Goal: Information Seeking & Learning: Learn about a topic

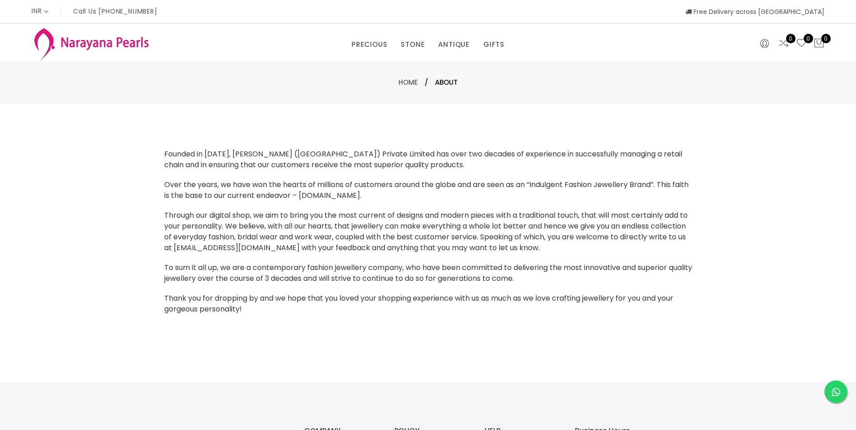
select select "INR"
click at [419, 67] on link "EARRINGS / JHUMKAS" at bounding box center [441, 72] width 77 height 14
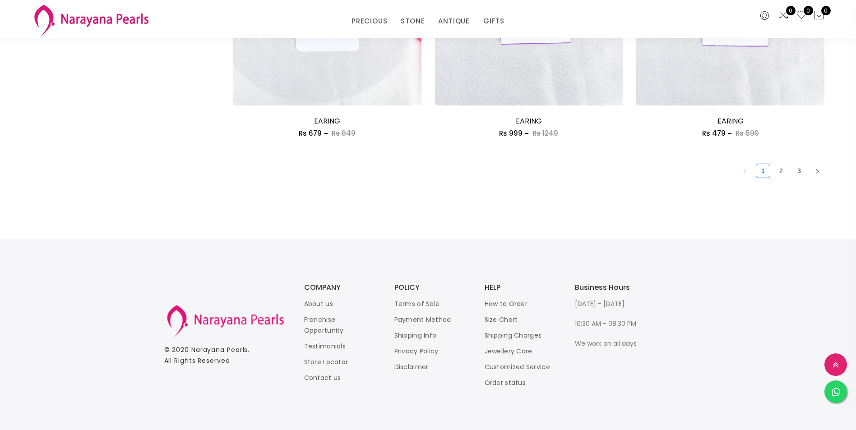
scroll to position [1621, 0]
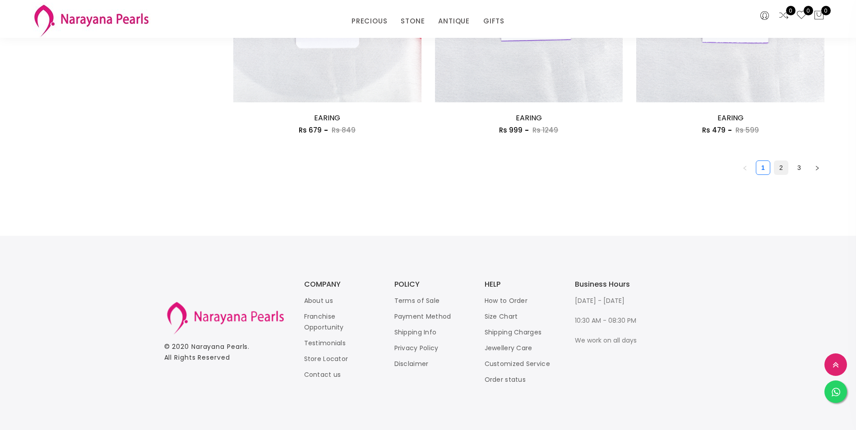
click at [783, 169] on link "2" at bounding box center [781, 168] width 14 height 14
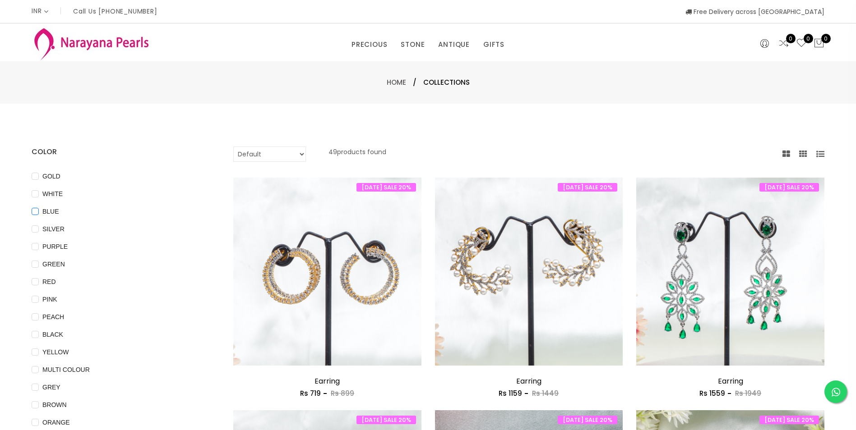
click at [37, 212] on input "BLUE" at bounding box center [35, 218] width 7 height 20
checkbox input "true"
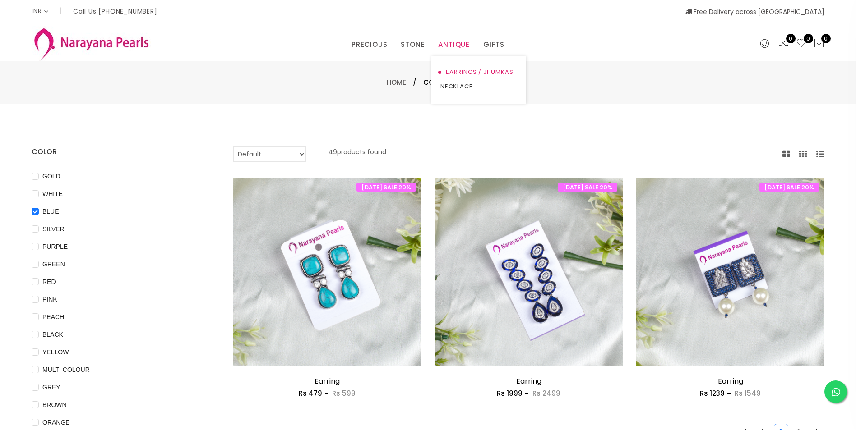
click at [456, 68] on link "EARRINGS / JHUMKAS" at bounding box center [478, 72] width 77 height 14
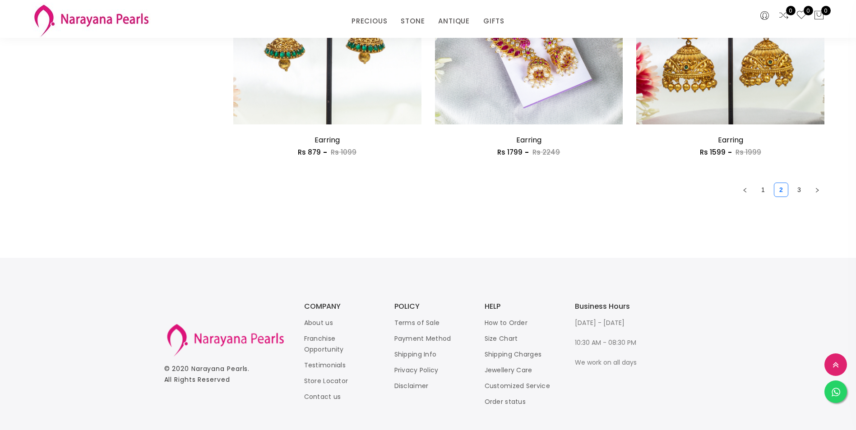
scroll to position [1621, 0]
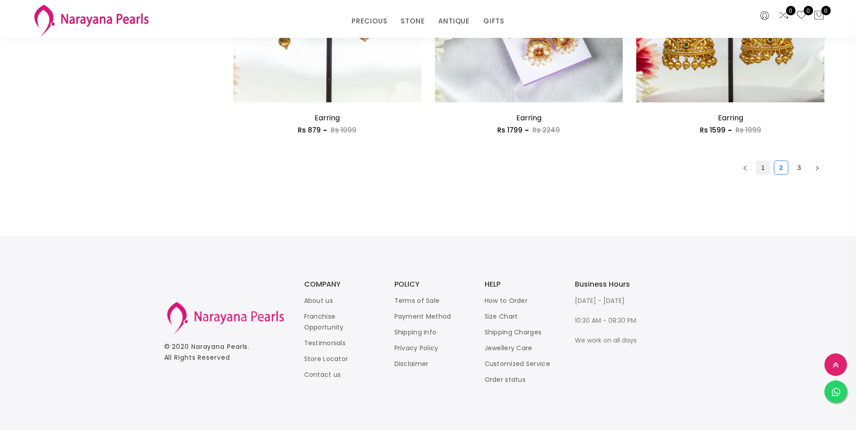
click at [763, 166] on link "1" at bounding box center [763, 168] width 14 height 14
click at [779, 167] on link "2" at bounding box center [781, 168] width 14 height 14
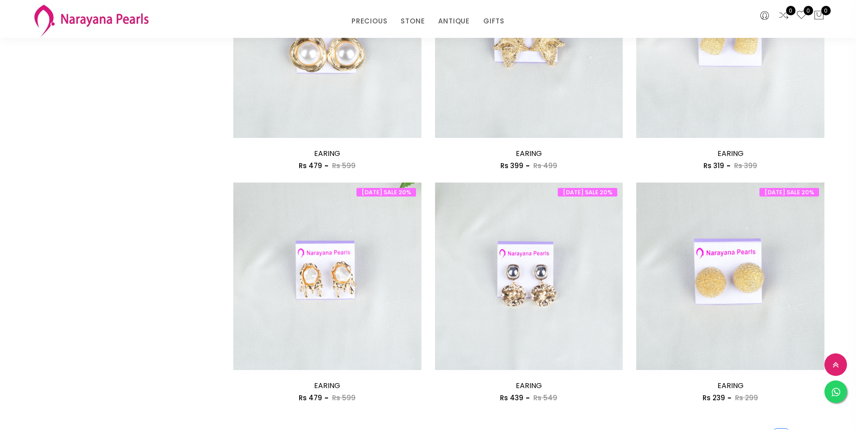
scroll to position [1534, 0]
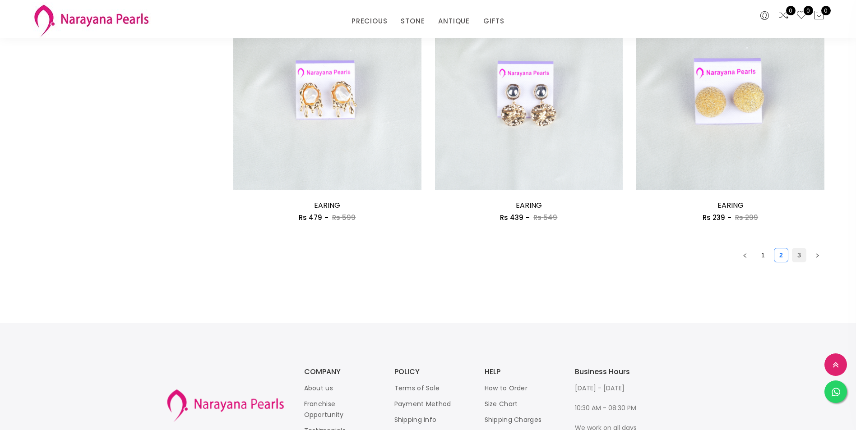
click at [804, 250] on link "3" at bounding box center [799, 256] width 14 height 14
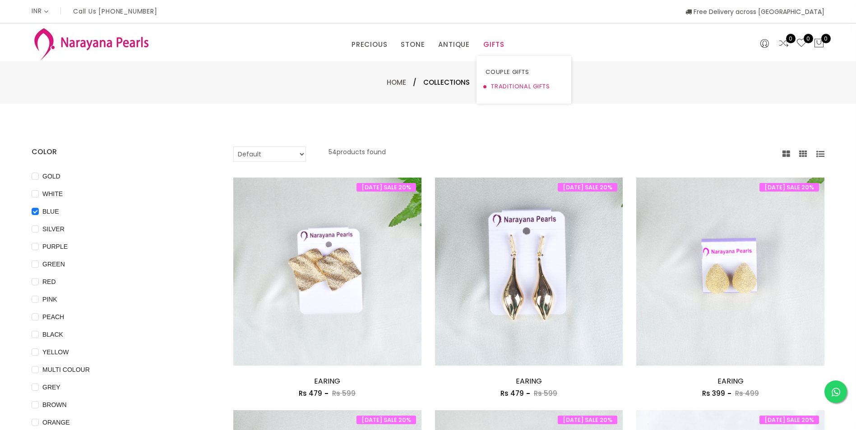
click at [509, 85] on link "TRADITIONAL GIFTS" at bounding box center [523, 86] width 77 height 14
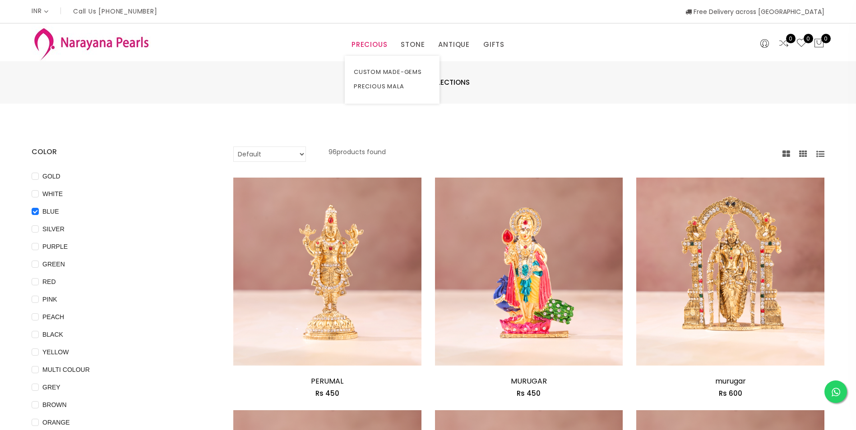
click at [380, 43] on link "PRECIOUS" at bounding box center [369, 45] width 36 height 14
click at [379, 69] on link "CUSTOM MADE-GEMS" at bounding box center [392, 72] width 77 height 14
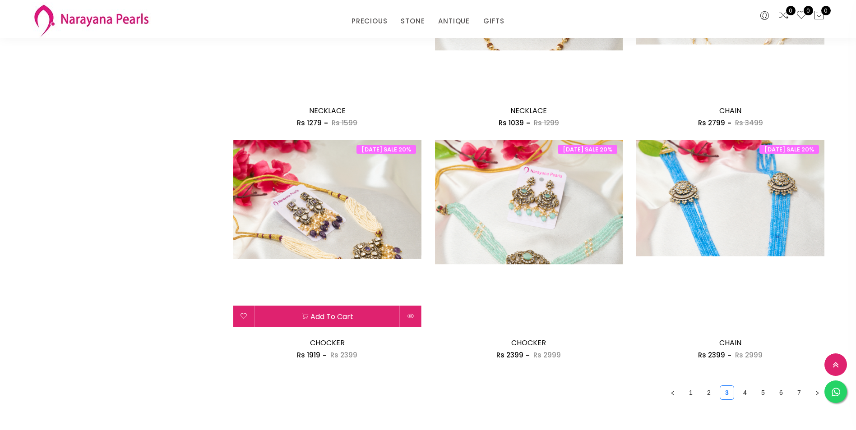
scroll to position [1398, 0]
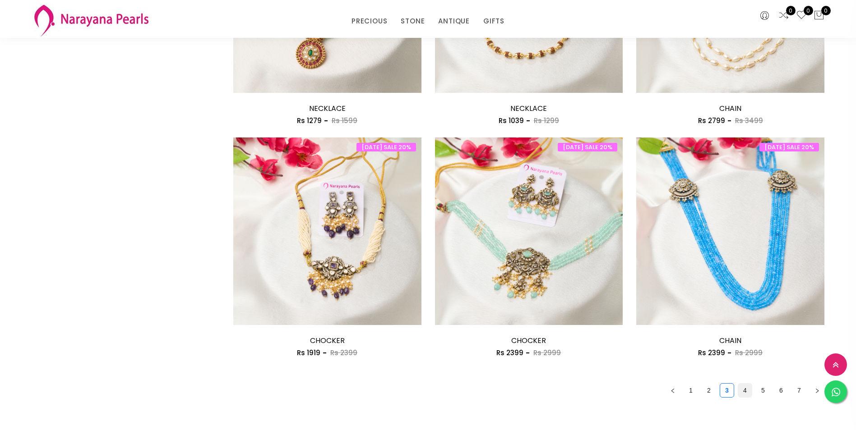
click at [744, 390] on link "4" at bounding box center [745, 391] width 14 height 14
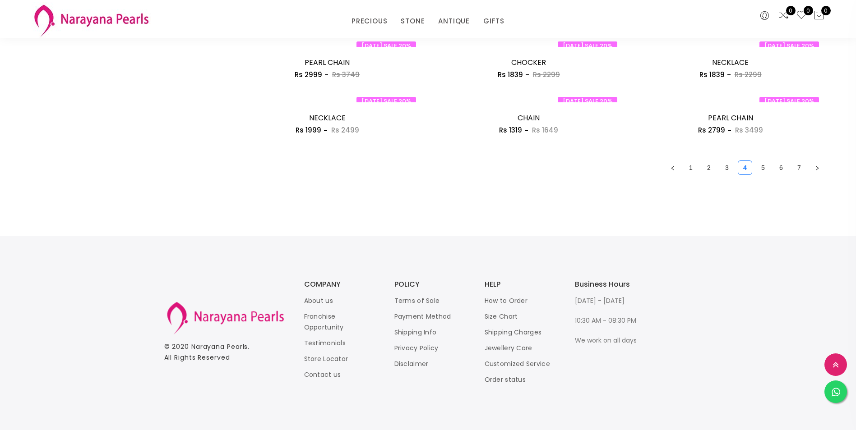
scroll to position [1621, 0]
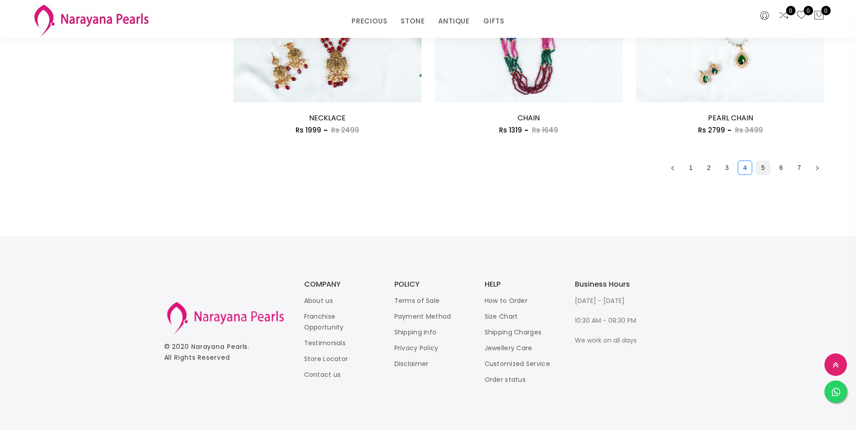
click at [763, 168] on link "5" at bounding box center [763, 168] width 14 height 14
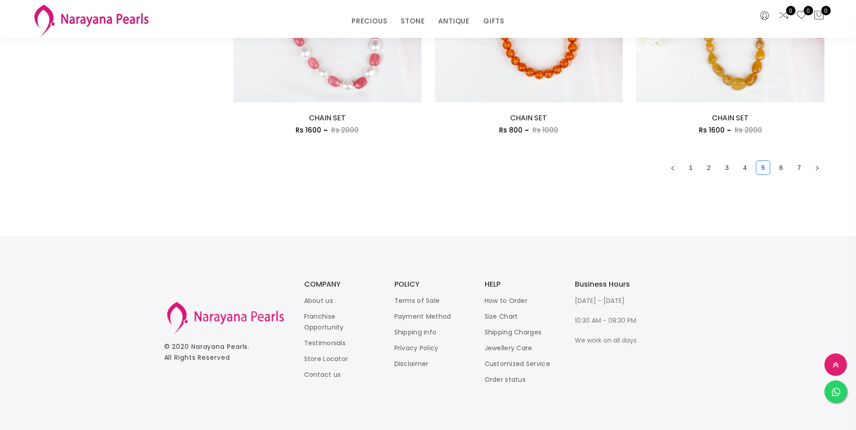
scroll to position [1534, 0]
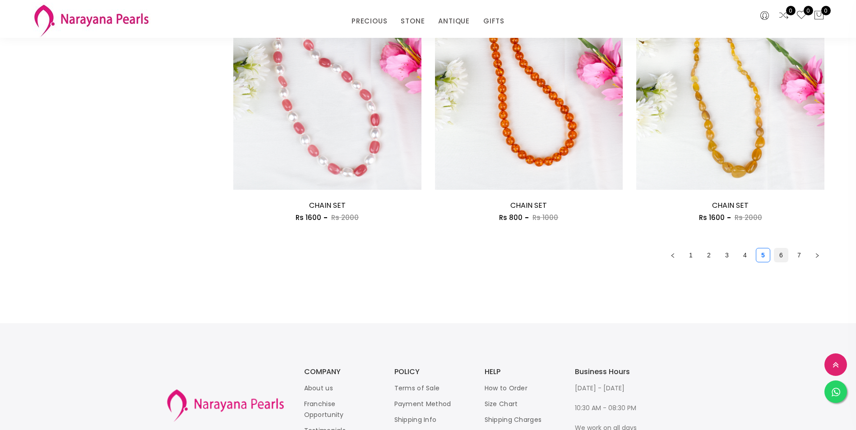
click at [782, 255] on link "6" at bounding box center [781, 256] width 14 height 14
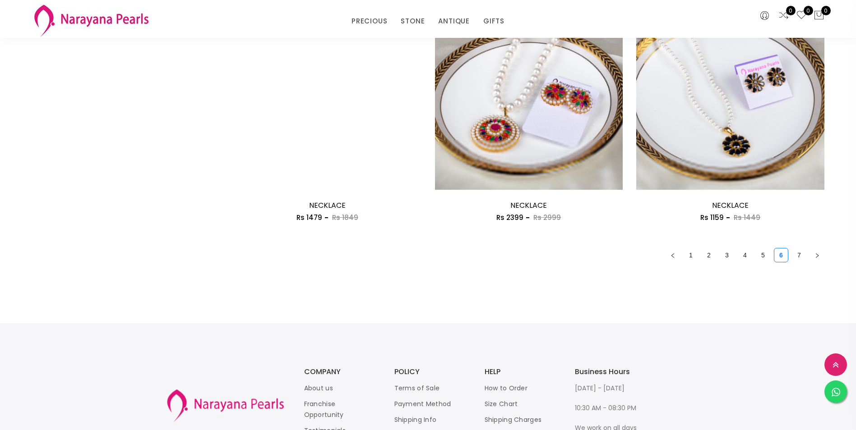
scroll to position [1579, 0]
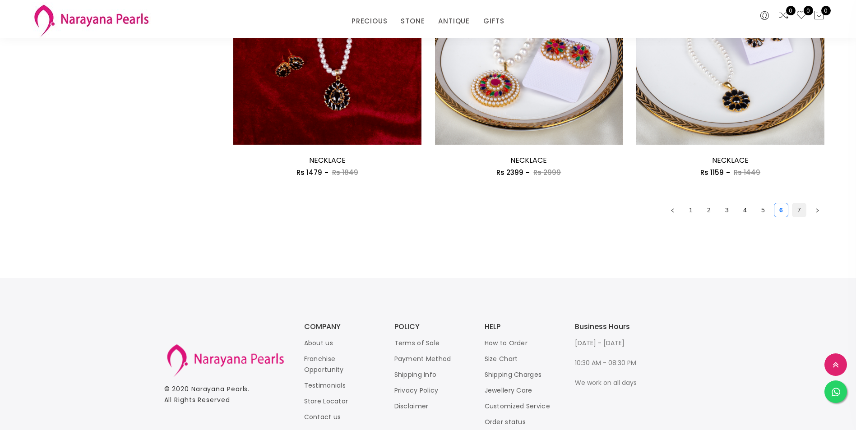
click at [797, 209] on link "7" at bounding box center [799, 210] width 14 height 14
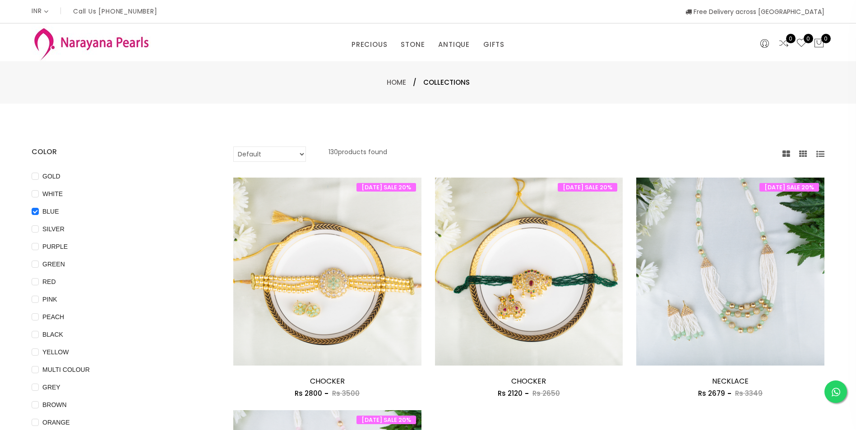
click at [459, 83] on span "Collections" at bounding box center [446, 82] width 46 height 11
click at [303, 155] on select "Default Price - High to Low Price - Low to High" at bounding box center [269, 154] width 73 height 15
select select "priceHighToLow"
click at [233, 147] on select "Default Price - High to Low Price - Low to High" at bounding box center [269, 154] width 73 height 15
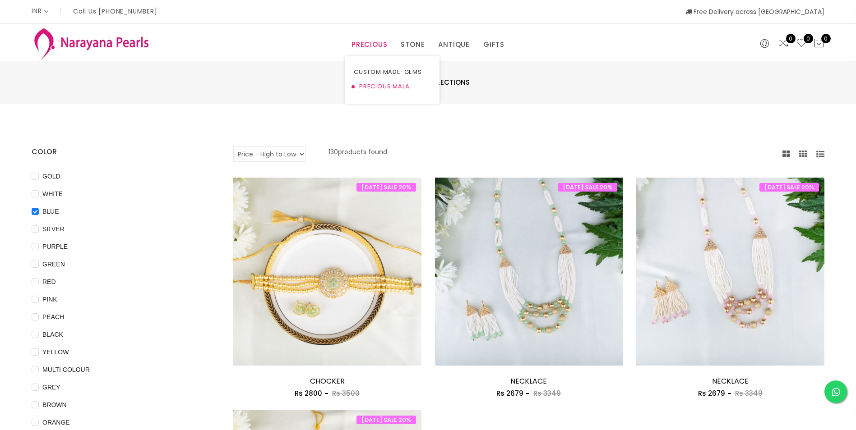
click at [374, 88] on link "PRECIOUS MALA" at bounding box center [392, 86] width 77 height 14
click at [414, 42] on link "STONE" at bounding box center [413, 45] width 24 height 14
click at [447, 71] on link "EARRINGS / JHUMKAS" at bounding box center [441, 72] width 77 height 14
click at [449, 83] on span "Collections" at bounding box center [446, 82] width 46 height 11
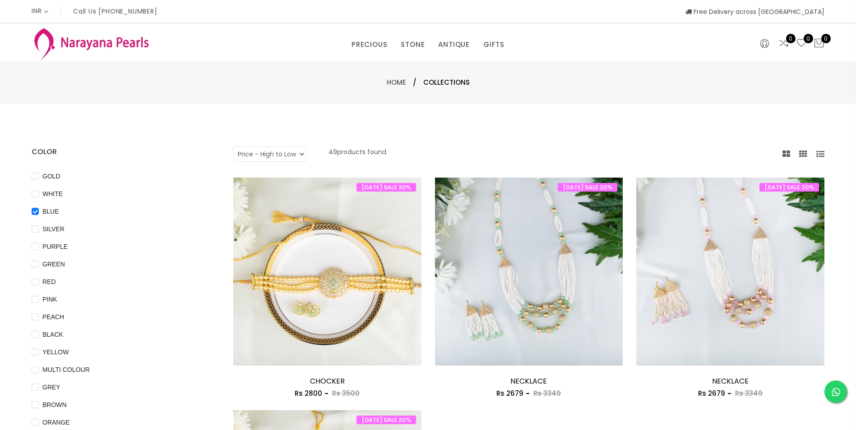
click at [457, 86] on span "Collections" at bounding box center [446, 82] width 46 height 11
click at [451, 82] on span "Collections" at bounding box center [446, 82] width 46 height 11
click at [395, 83] on link "Home" at bounding box center [396, 82] width 19 height 9
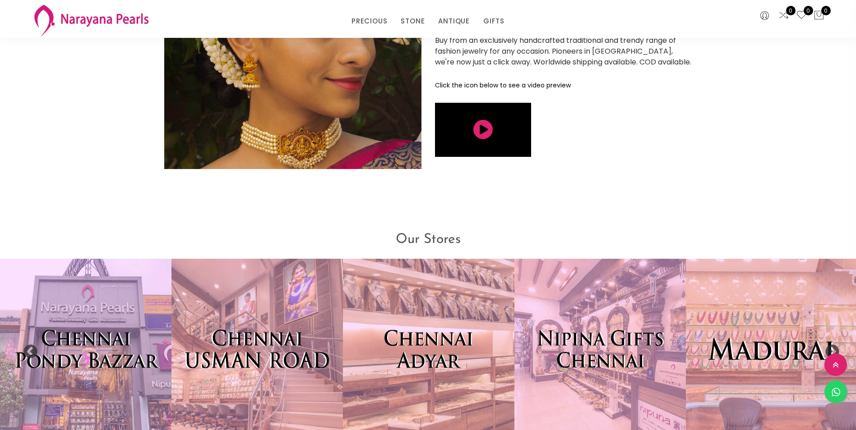
scroll to position [2130, 0]
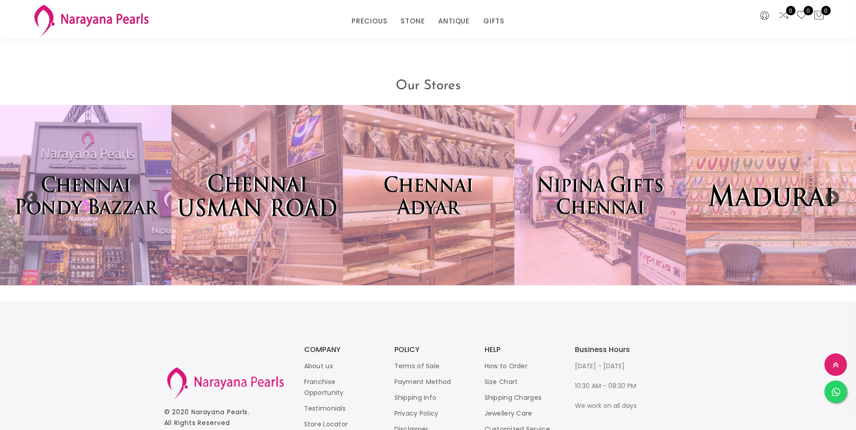
click at [272, 192] on img at bounding box center [257, 195] width 189 height 198
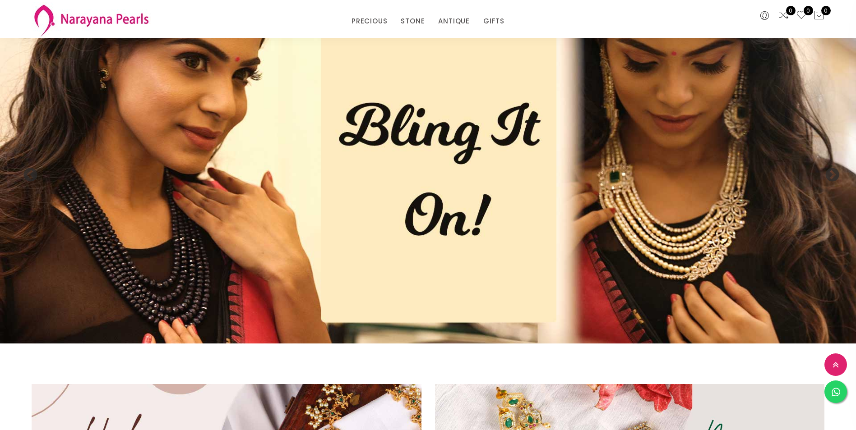
scroll to position [0, 0]
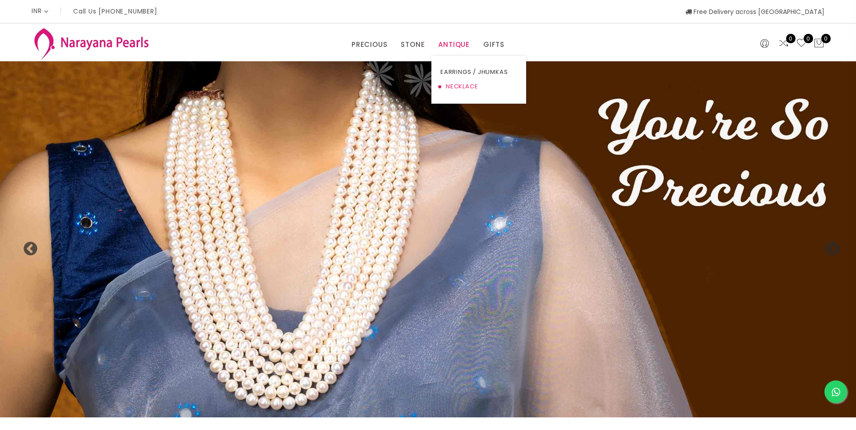
click at [453, 82] on link "NECKLACE" at bounding box center [478, 86] width 77 height 14
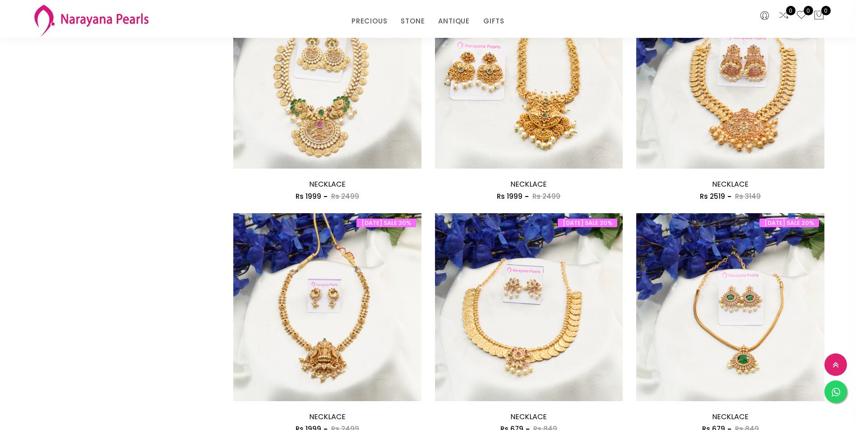
scroll to position [1489, 0]
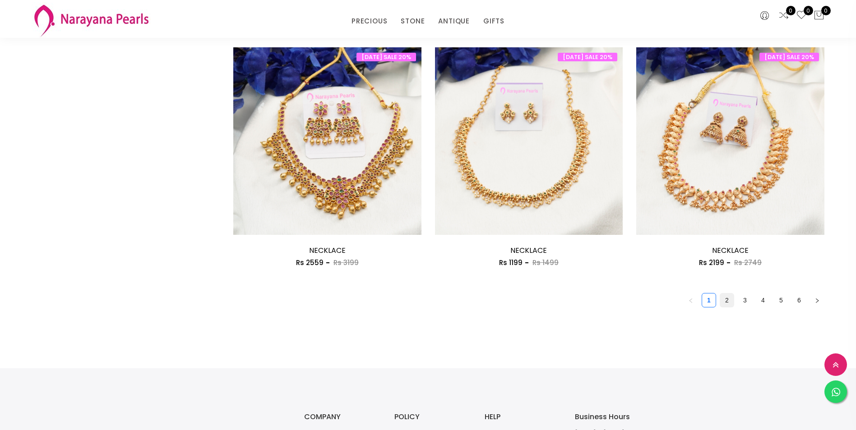
click at [724, 301] on link "2" at bounding box center [727, 301] width 14 height 14
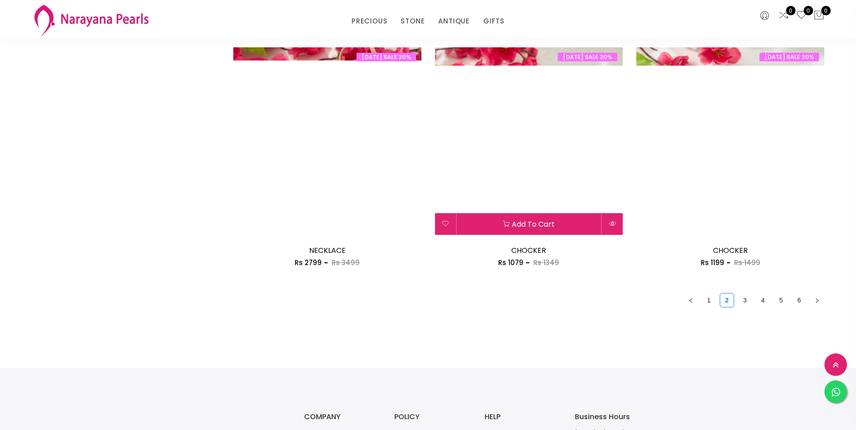
scroll to position [1621, 0]
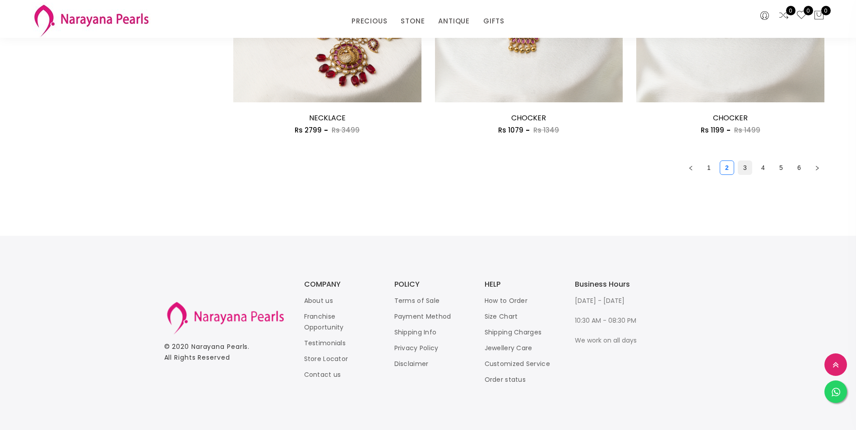
click at [745, 166] on link "3" at bounding box center [745, 168] width 14 height 14
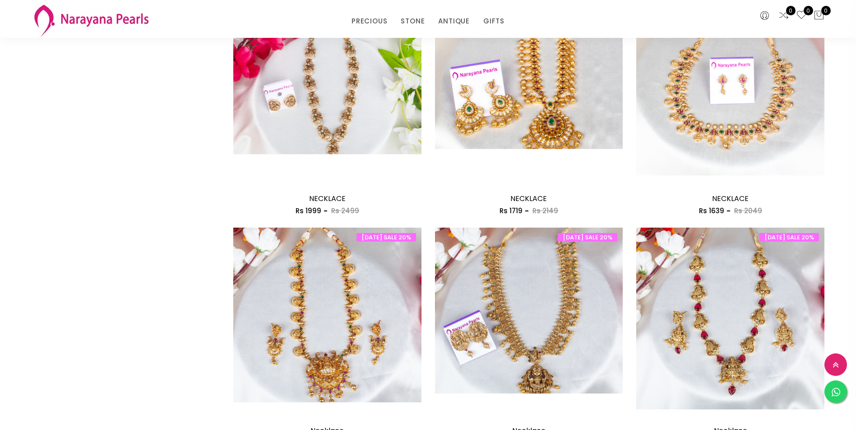
scroll to position [1534, 0]
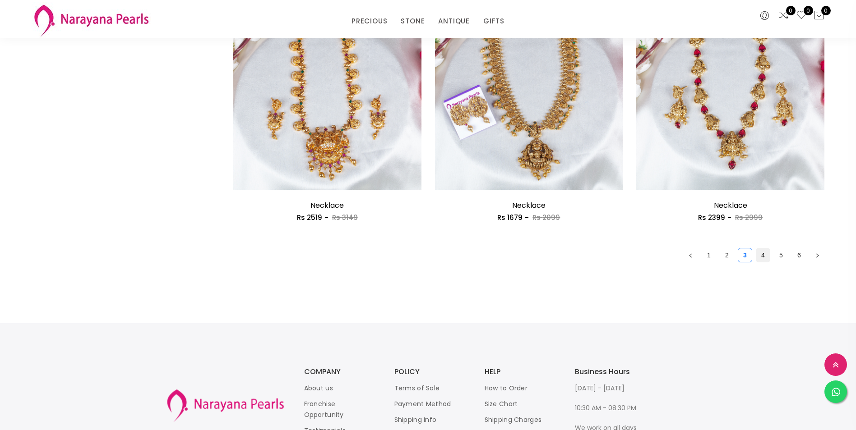
click at [761, 251] on link "4" at bounding box center [763, 256] width 14 height 14
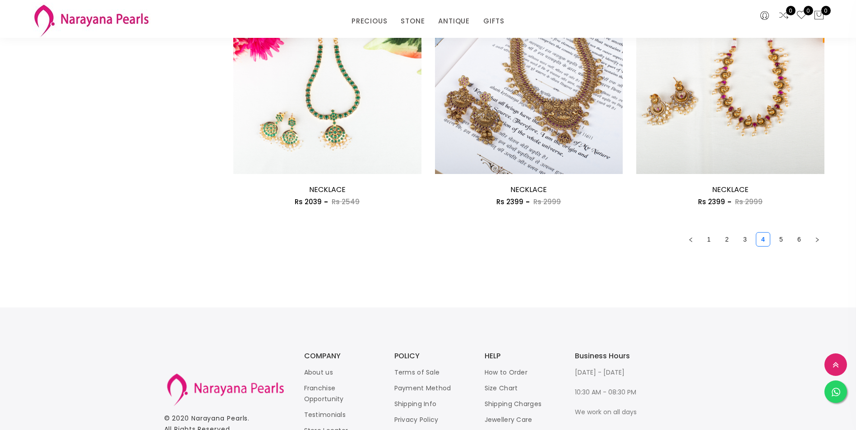
scroll to position [1579, 0]
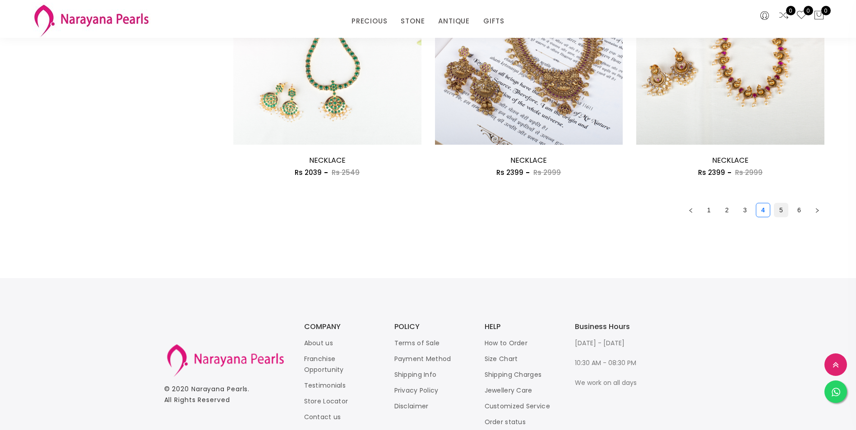
click at [780, 213] on link "5" at bounding box center [781, 210] width 14 height 14
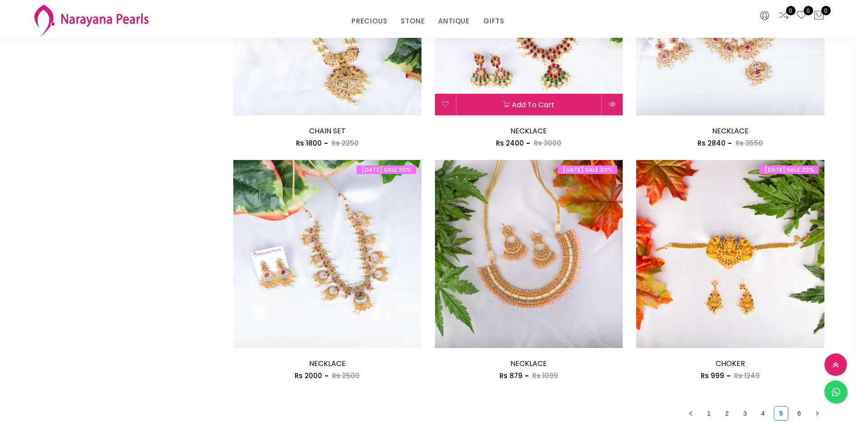
scroll to position [1398, 0]
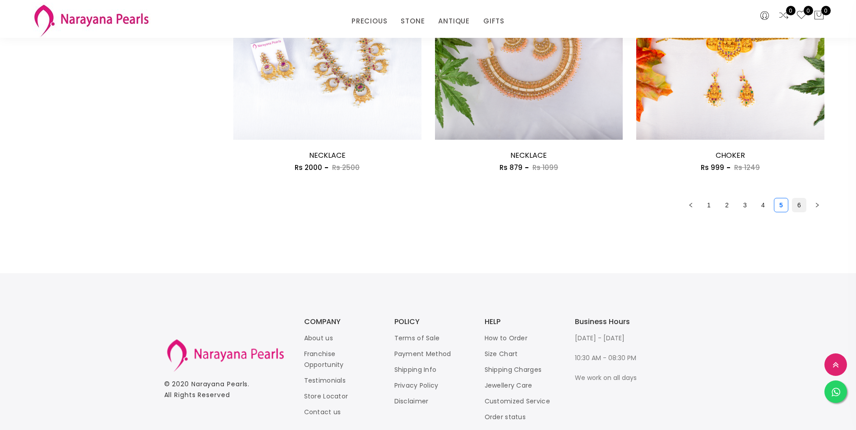
click at [802, 207] on link "6" at bounding box center [799, 205] width 14 height 14
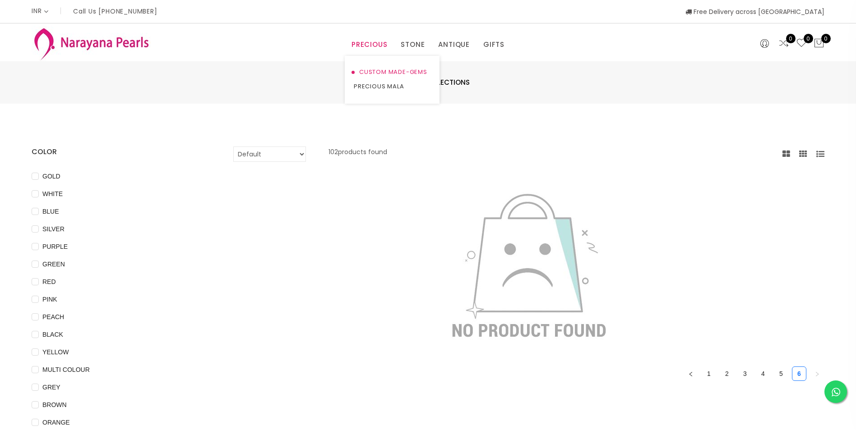
click at [380, 73] on link "CUSTOM MADE-GEMS" at bounding box center [392, 72] width 77 height 14
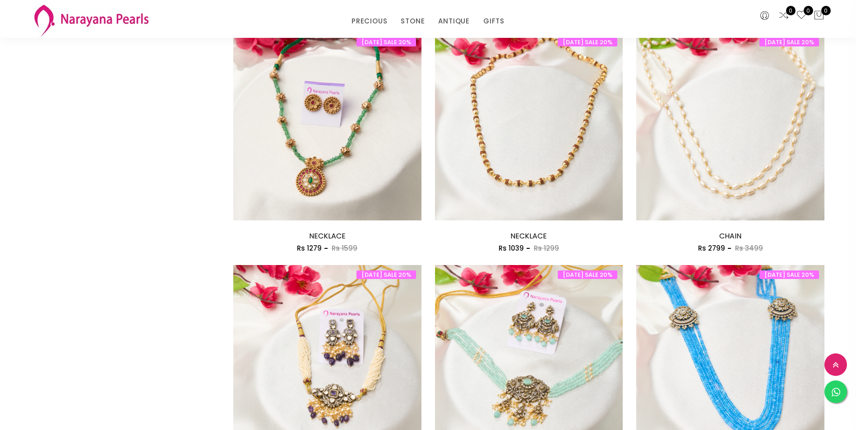
scroll to position [1398, 0]
